Goal: Transaction & Acquisition: Purchase product/service

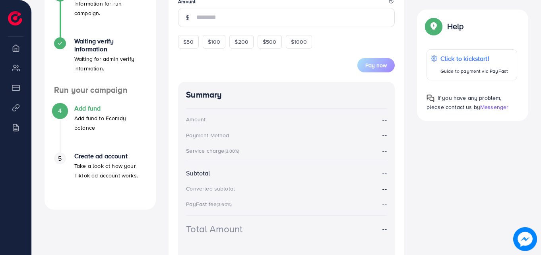
scroll to position [206, 0]
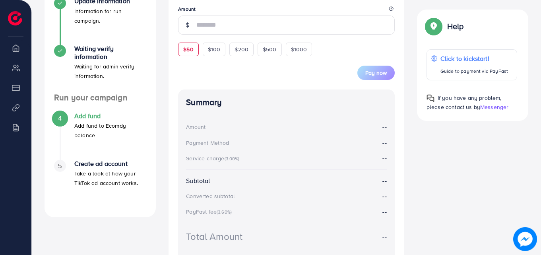
click at [186, 51] on span "$50" at bounding box center [188, 49] width 10 height 8
type input "**"
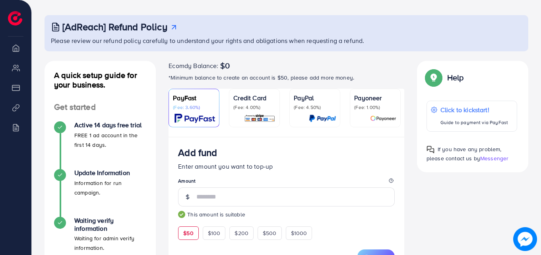
scroll to position [47, 0]
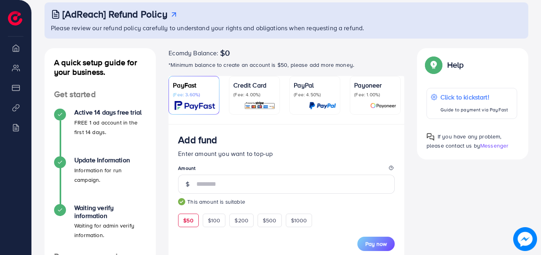
click at [374, 98] on div "Payoneer (Fee: 1.00%)" at bounding box center [375, 95] width 42 height 30
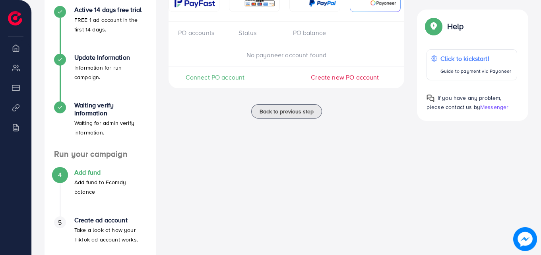
scroll to position [62, 0]
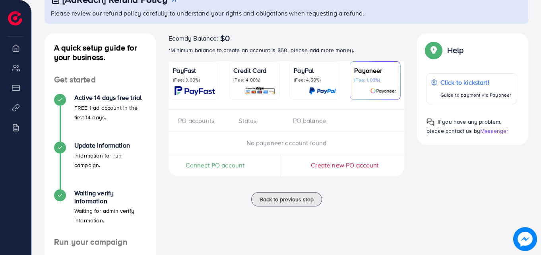
click at [373, 75] on div "Payoneer (Fee: 1.00%)" at bounding box center [375, 74] width 42 height 17
click at [228, 167] on span "Connect PO account" at bounding box center [215, 164] width 59 height 9
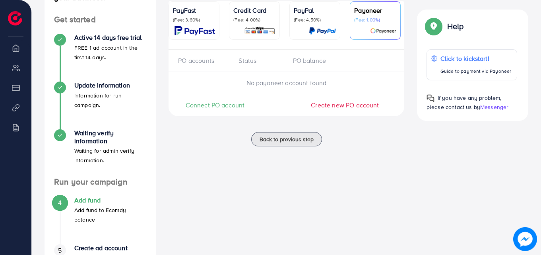
scroll to position [181, 0]
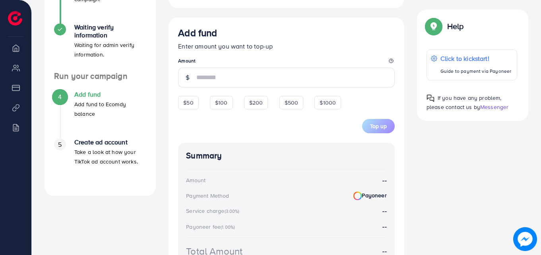
scroll to position [219, 0]
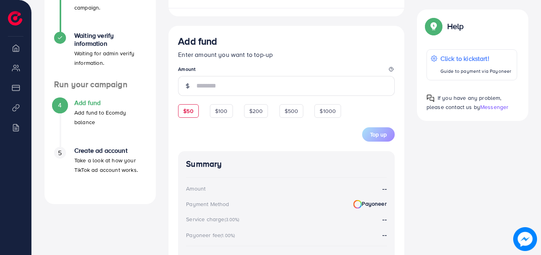
click at [191, 108] on span "Add fund Enter amount you want to top-up Amount $50 $100 $200 $500 $1000 5% 10%…" at bounding box center [286, 88] width 216 height 106
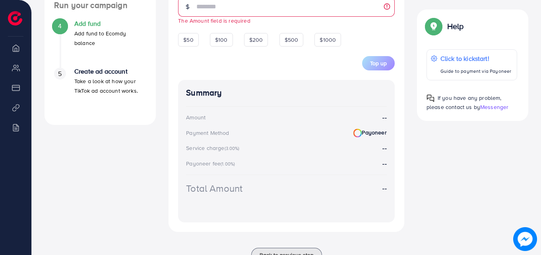
scroll to position [298, 0]
click at [187, 40] on span "$50" at bounding box center [188, 39] width 10 height 8
type input "**"
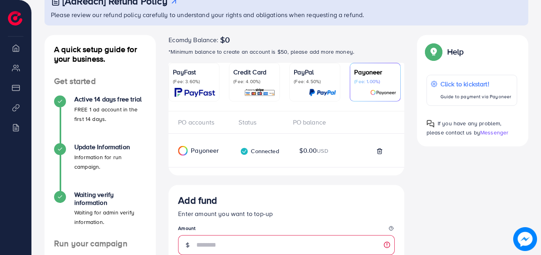
scroll to position [20, 0]
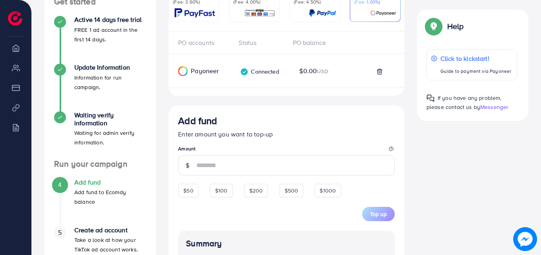
scroll to position [100, 0]
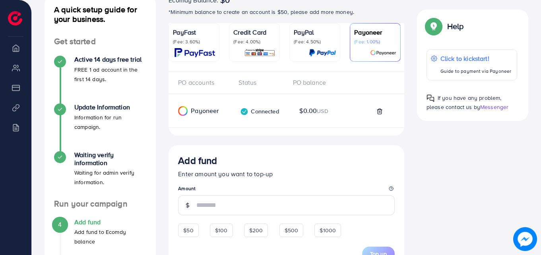
drag, startPoint x: 193, startPoint y: 41, endPoint x: 205, endPoint y: 45, distance: 12.2
click at [193, 42] on p "(Fee: 3.60%)" at bounding box center [194, 42] width 42 height 6
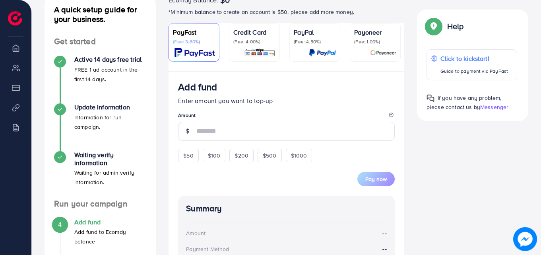
click at [404, 46] on ul "PayFast (Fee: 3.60%) Credit Card (Fee: 4.00%) PayPal (Fee: 4.50%) Payoneer (Fee…" at bounding box center [286, 47] width 236 height 48
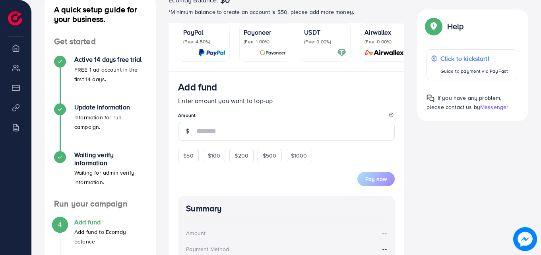
scroll to position [0, 117]
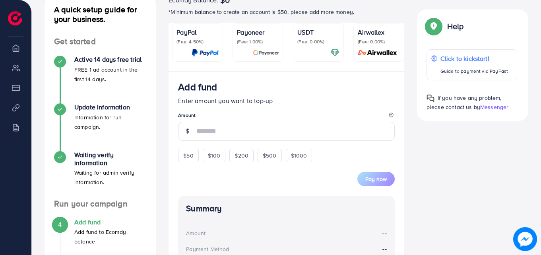
click at [318, 39] on p "(Fee: 0.00%)" at bounding box center [318, 42] width 42 height 6
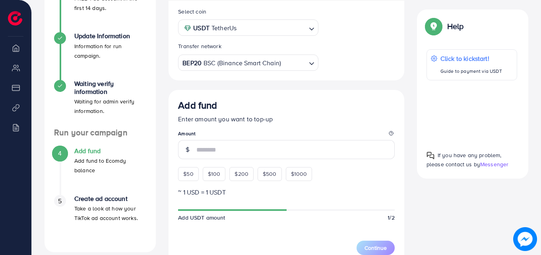
scroll to position [179, 0]
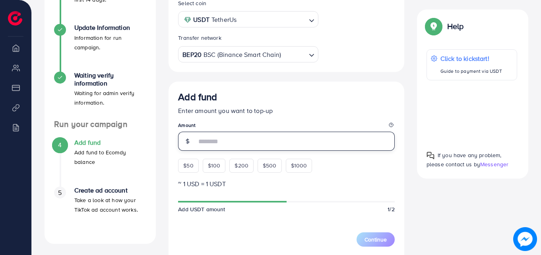
click at [210, 145] on input "number" at bounding box center [295, 140] width 198 height 19
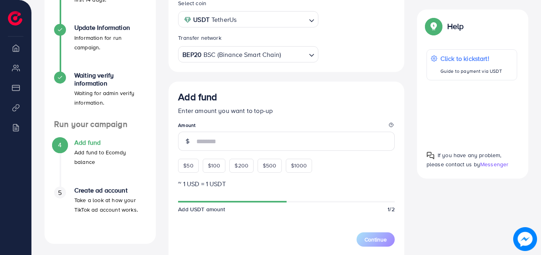
click at [186, 165] on div "Add fund Enter amount you want to top-up Amount $50 $100 $200 $500 $1000" at bounding box center [286, 131] width 216 height 81
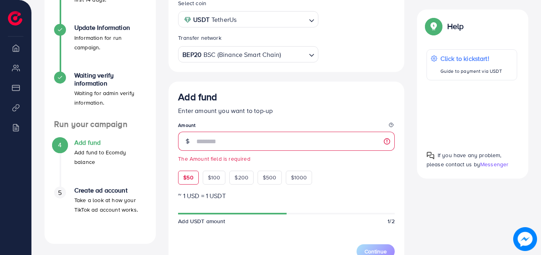
click at [190, 179] on span "$50" at bounding box center [188, 177] width 10 height 8
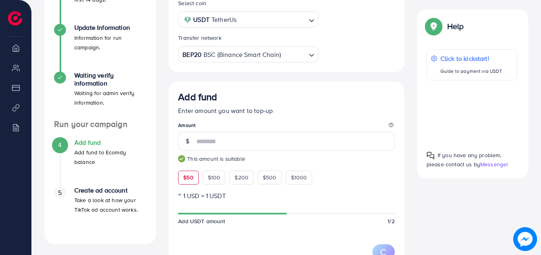
type input "**"
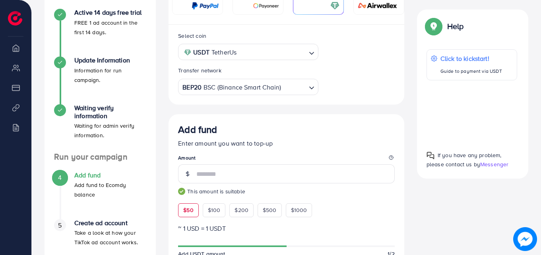
scroll to position [97, 0]
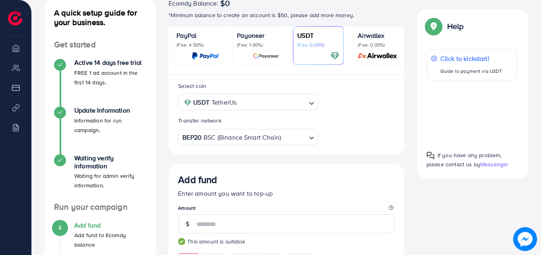
click at [264, 40] on p "Payoneer" at bounding box center [258, 36] width 42 height 10
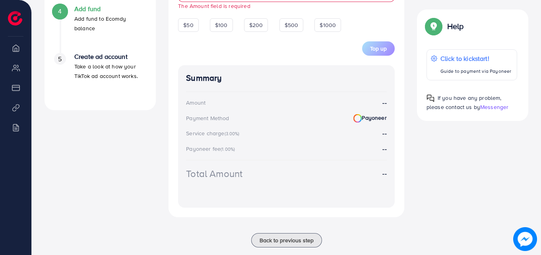
scroll to position [329, 0]
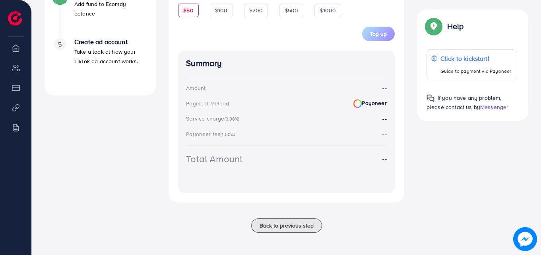
click at [188, 14] on span "$50" at bounding box center [188, 10] width 10 height 8
type input "**"
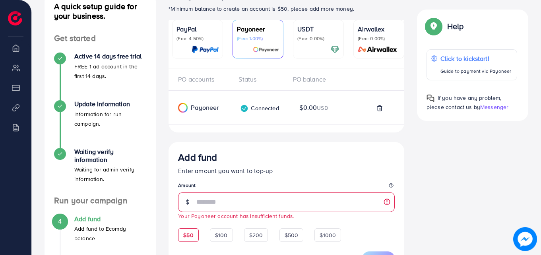
scroll to position [91, 0]
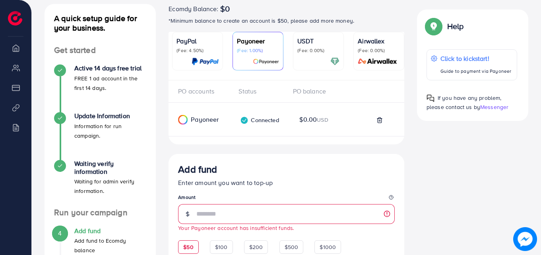
click at [208, 56] on div "PayPal (Fee: 4.50%)" at bounding box center [197, 51] width 42 height 30
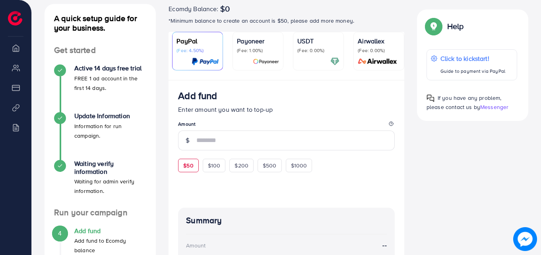
click at [187, 166] on span "$50" at bounding box center [188, 165] width 10 height 8
type input "**"
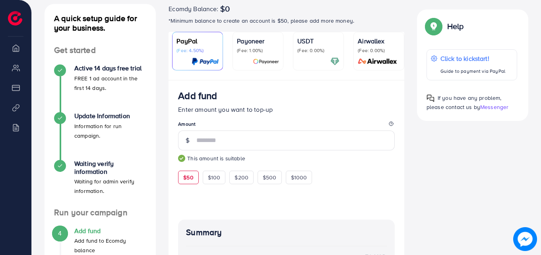
click at [367, 52] on p "(Fee: 0.00%)" at bounding box center [379, 50] width 42 height 6
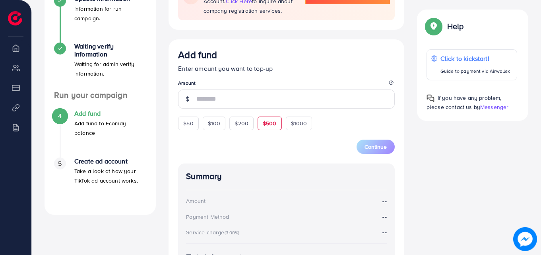
scroll to position [210, 0]
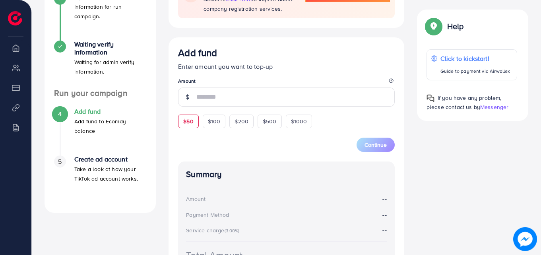
click at [190, 124] on span "$50" at bounding box center [188, 121] width 10 height 8
type input "**"
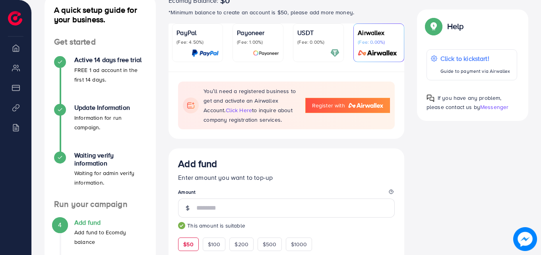
scroll to position [91, 0]
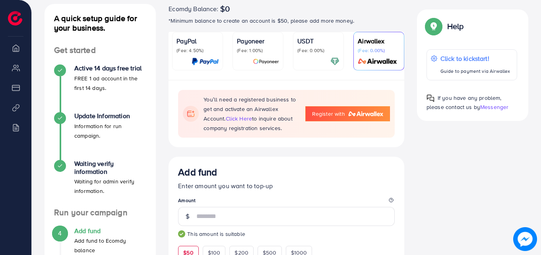
click at [250, 50] on p "(Fee: 1.00%)" at bounding box center [258, 50] width 42 height 6
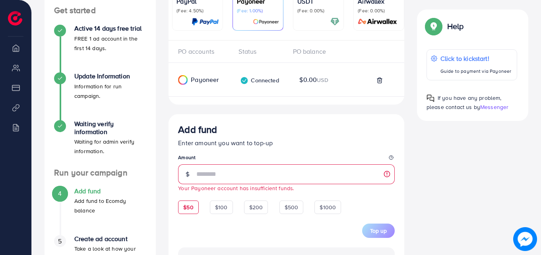
scroll to position [91, 0]
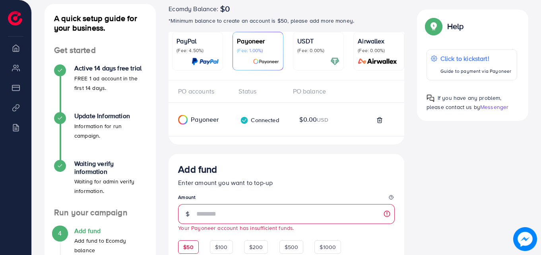
click at [377, 45] on p "Airwallex" at bounding box center [379, 41] width 42 height 10
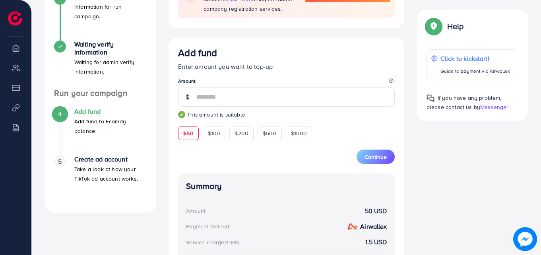
scroll to position [12, 0]
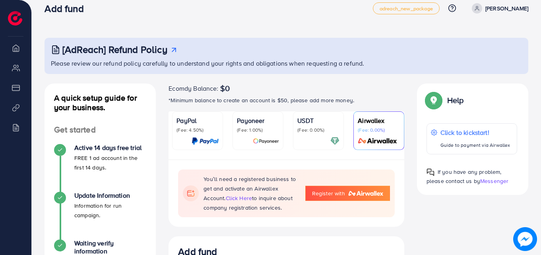
click at [319, 134] on div "USDT (Fee: 0.00%)" at bounding box center [318, 131] width 42 height 30
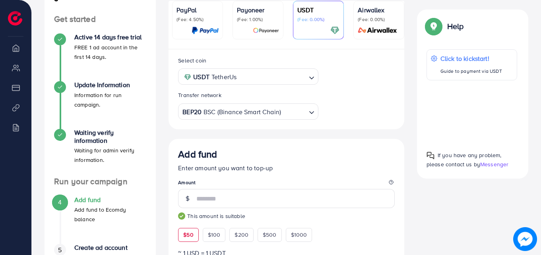
scroll to position [91, 0]
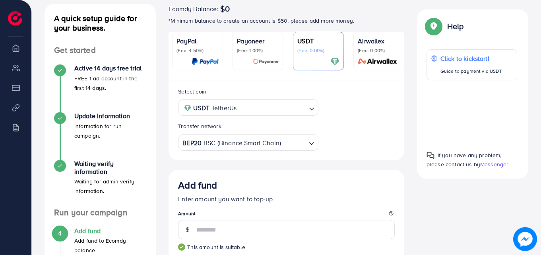
click at [249, 44] on p "Payoneer" at bounding box center [258, 41] width 42 height 10
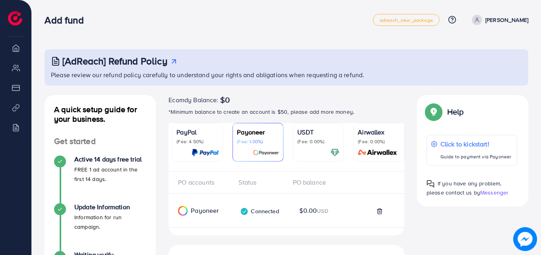
click at [320, 132] on p "USDT" at bounding box center [318, 132] width 42 height 10
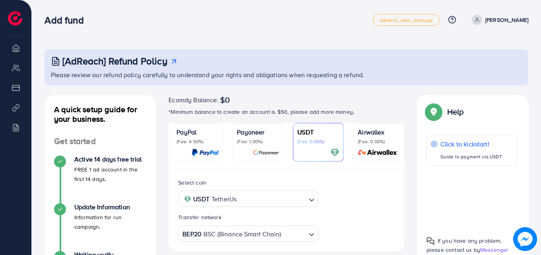
click at [374, 143] on p "(Fee: 0.00%)" at bounding box center [379, 141] width 42 height 6
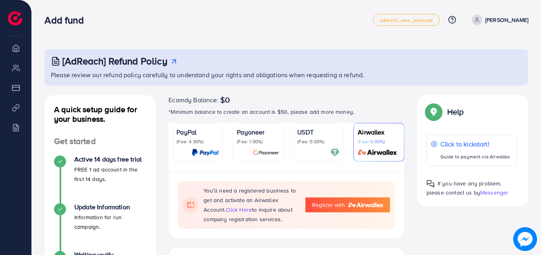
click at [268, 128] on p "Payoneer" at bounding box center [258, 132] width 42 height 10
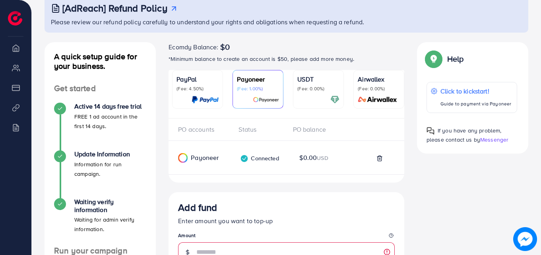
scroll to position [51, 0]
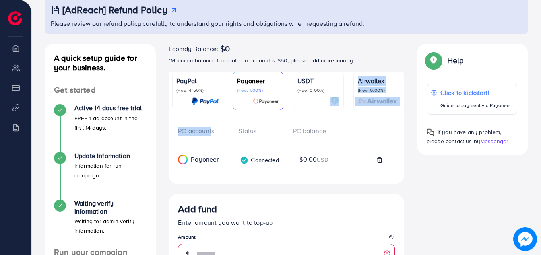
drag, startPoint x: 309, startPoint y: 119, endPoint x: 213, endPoint y: 131, distance: 97.2
click at [257, 124] on div "PO accounts Status PO balance" at bounding box center [286, 131] width 236 height 22
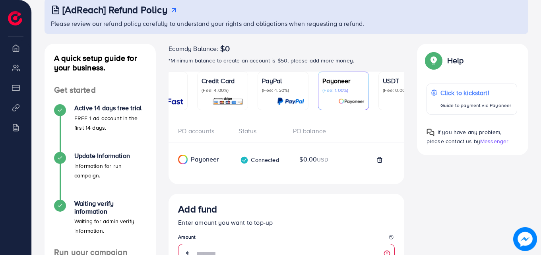
scroll to position [0, 0]
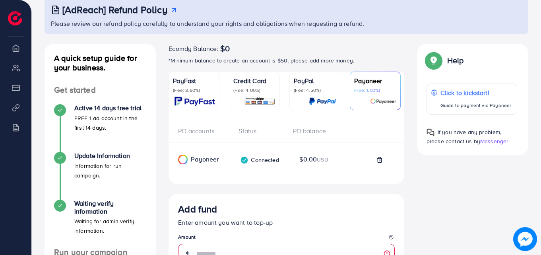
click at [189, 96] on div "PayFast (Fee: 3.60%)" at bounding box center [194, 91] width 42 height 30
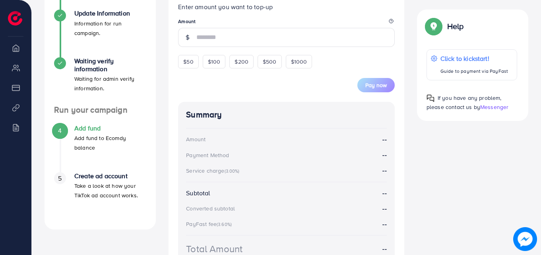
scroll to position [166, 0]
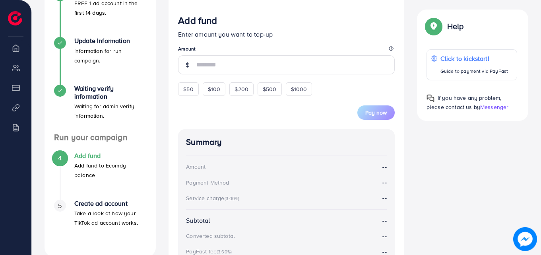
click at [186, 92] on span "$50" at bounding box center [188, 89] width 10 height 8
type input "**"
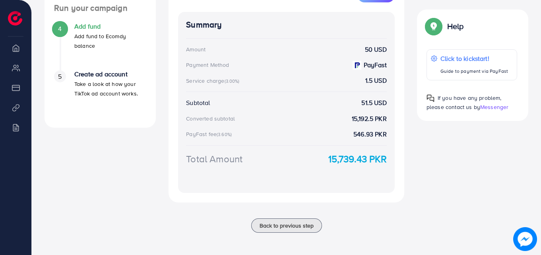
scroll to position [297, 0]
